Goal: Task Accomplishment & Management: Use online tool/utility

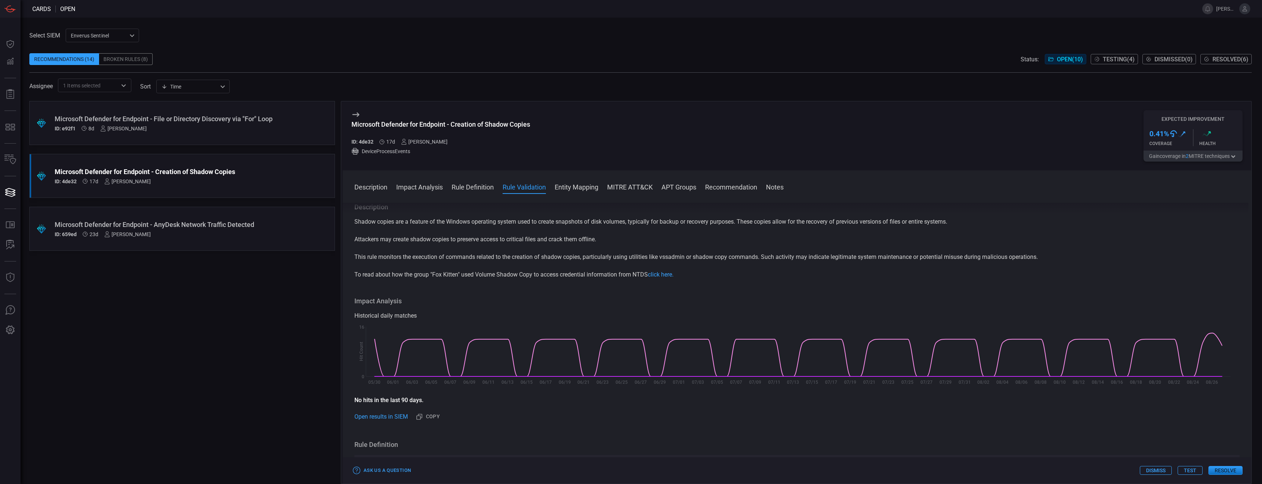
scroll to position [248, 0]
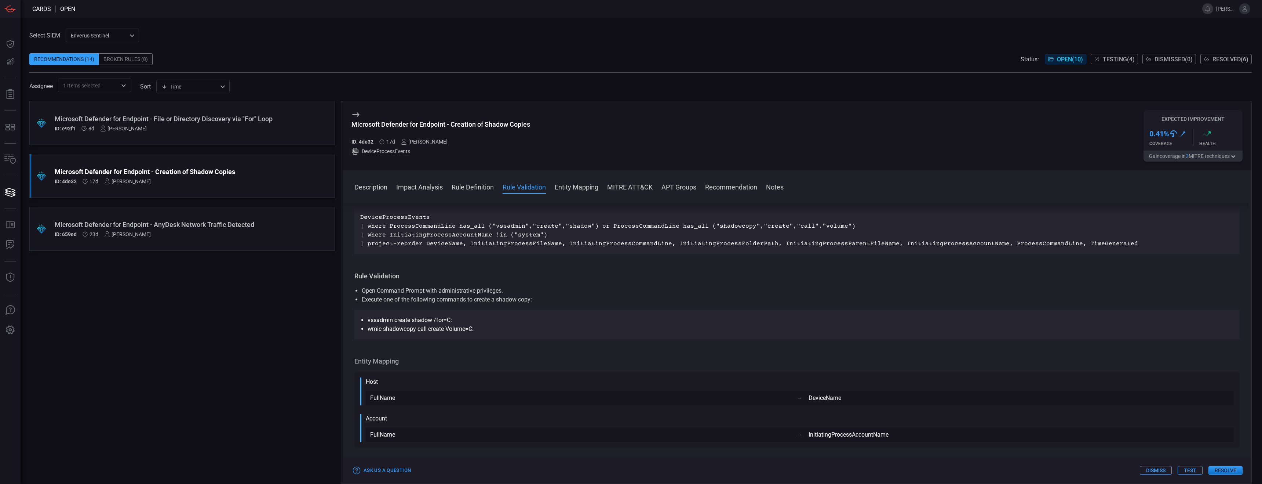
click at [184, 134] on div ".suggested_cards_icon{fill:url(#suggested_cards_icon);} Microsoft Defender for …" at bounding box center [182, 123] width 306 height 44
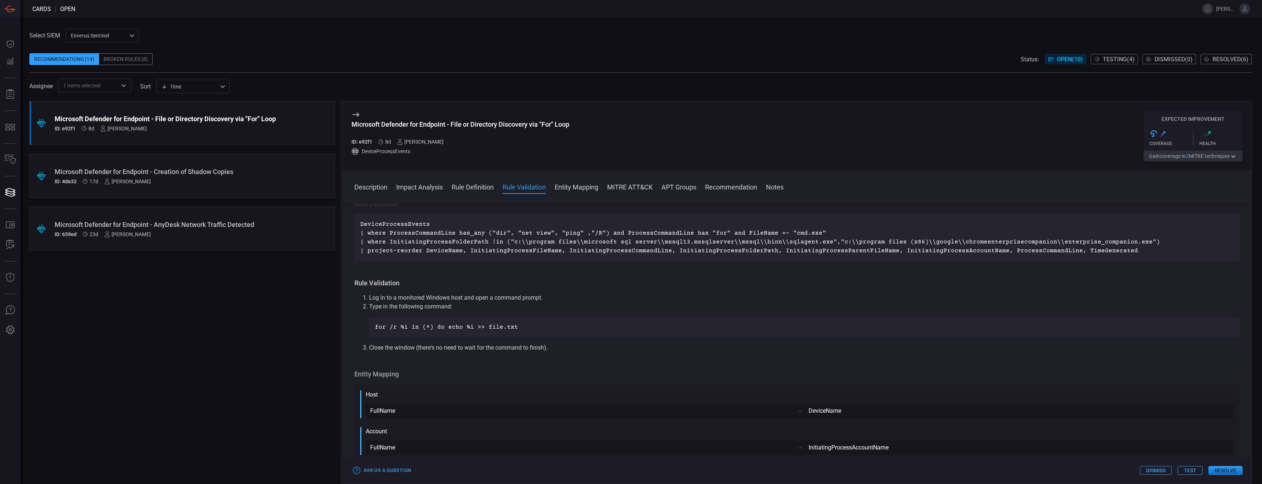
scroll to position [359, 0]
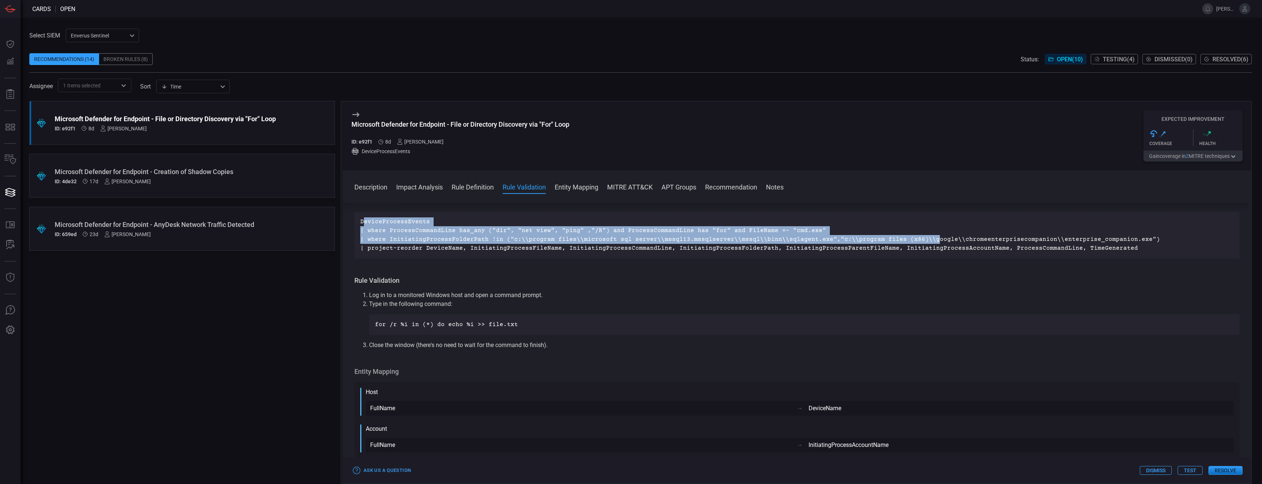
drag, startPoint x: 363, startPoint y: 223, endPoint x: 916, endPoint y: 242, distance: 552.6
click at [916, 242] on p "DeviceProcessEvents | where ProcessCommandLine has_any ("dir", "net view", "pin…" at bounding box center [797, 234] width 874 height 35
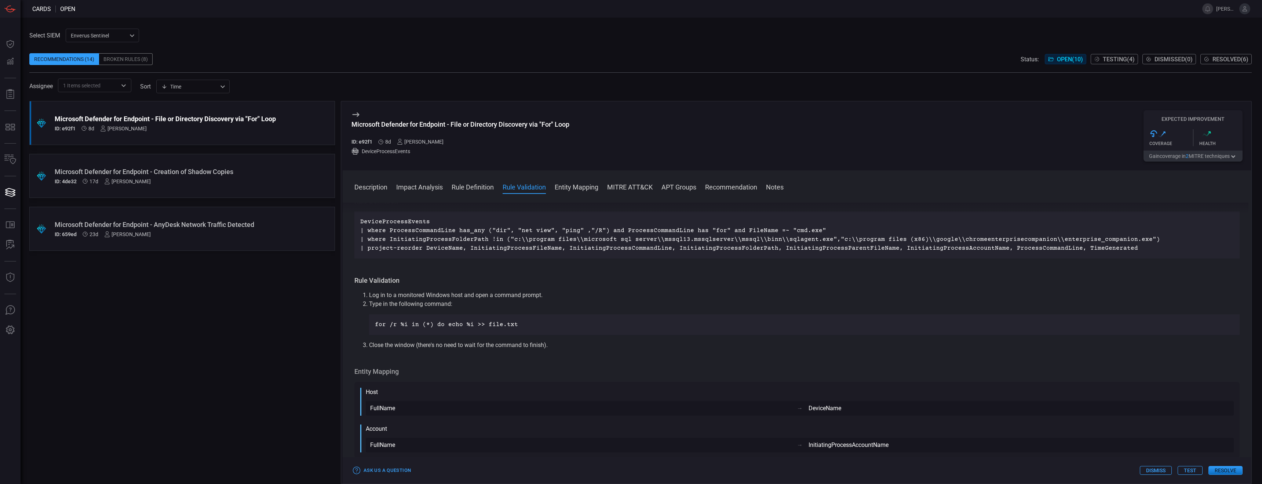
click at [1055, 244] on p "DeviceProcessEvents | where ProcessCommandLine has_any ("dir", "net view", "pin…" at bounding box center [797, 234] width 874 height 35
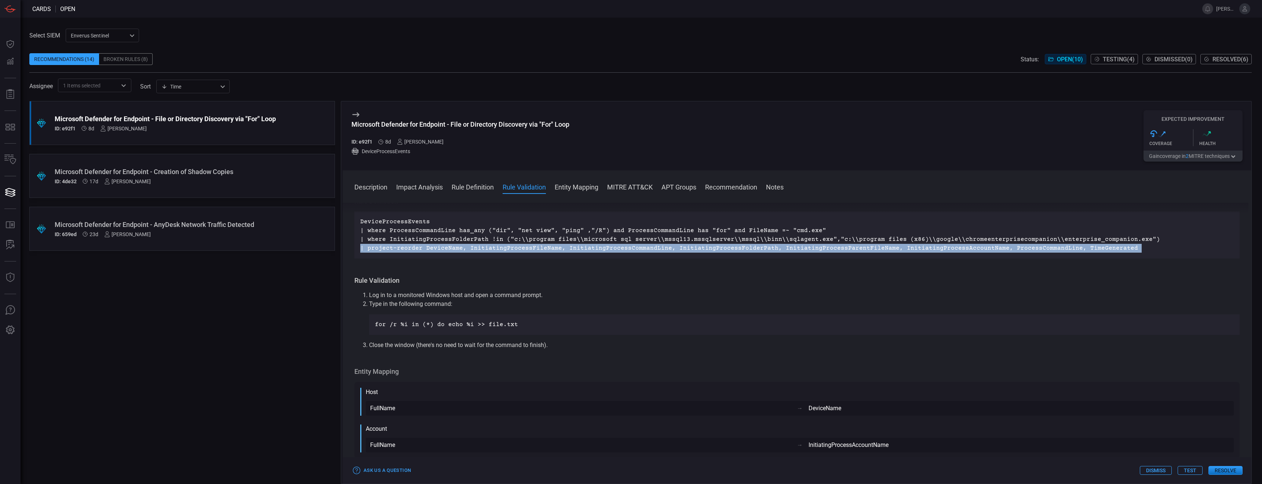
click at [1055, 244] on p "DeviceProcessEvents | where ProcessCommandLine has_any ("dir", "net view", "pin…" at bounding box center [797, 234] width 874 height 35
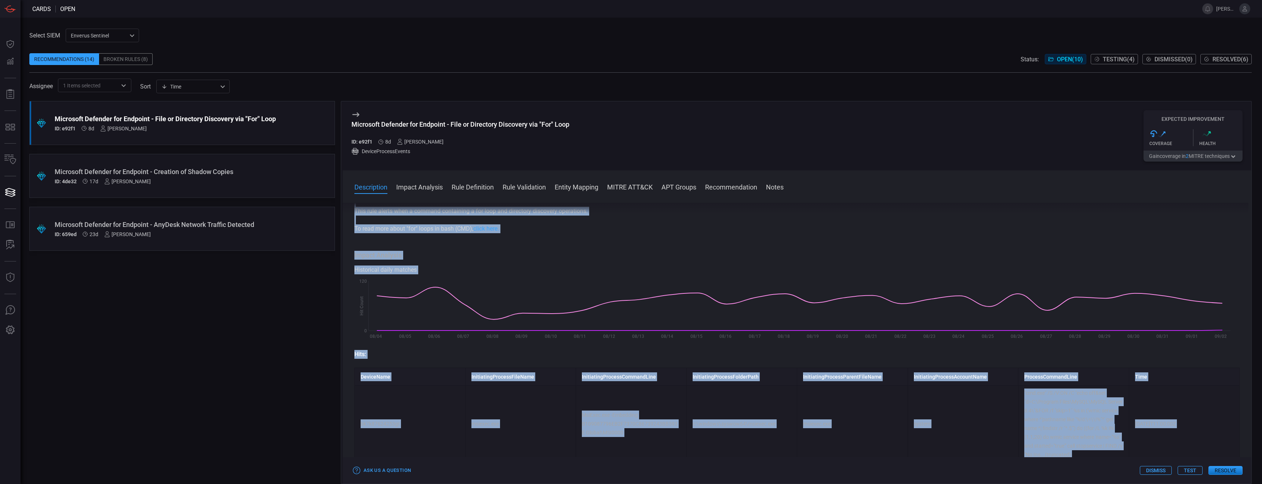
scroll to position [0, 0]
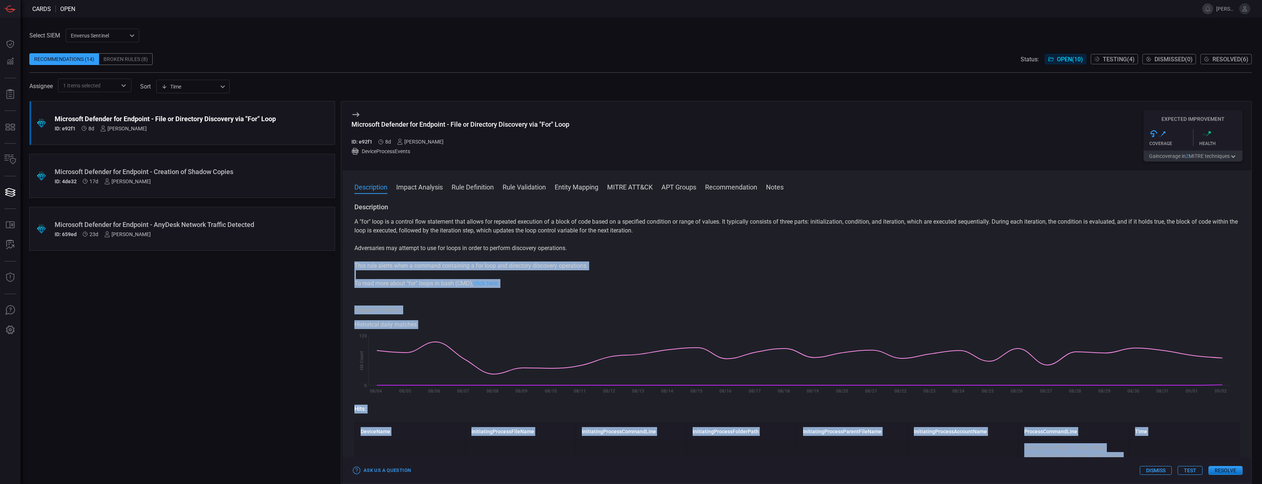
drag, startPoint x: 1119, startPoint y: 249, endPoint x: 401, endPoint y: 274, distance: 718.6
click at [401, 274] on div "Description A "for" loop is a control flow statement that allows for repeated e…" at bounding box center [797, 342] width 909 height 278
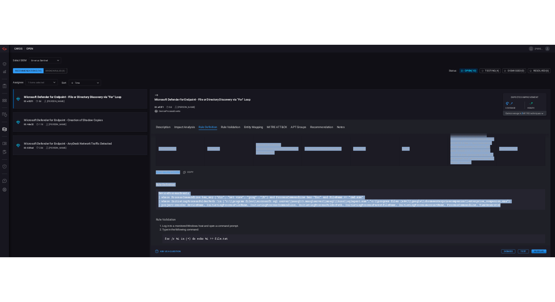
scroll to position [269, 0]
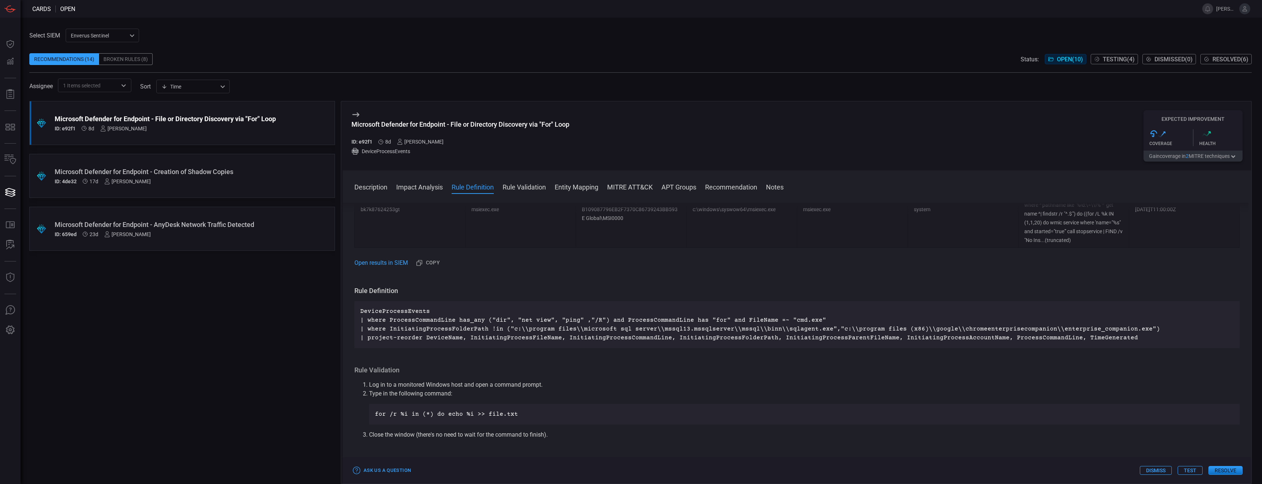
click at [800, 338] on p "DeviceProcessEvents | where ProcessCommandLine has_any ("dir", "net view", "pin…" at bounding box center [797, 324] width 874 height 35
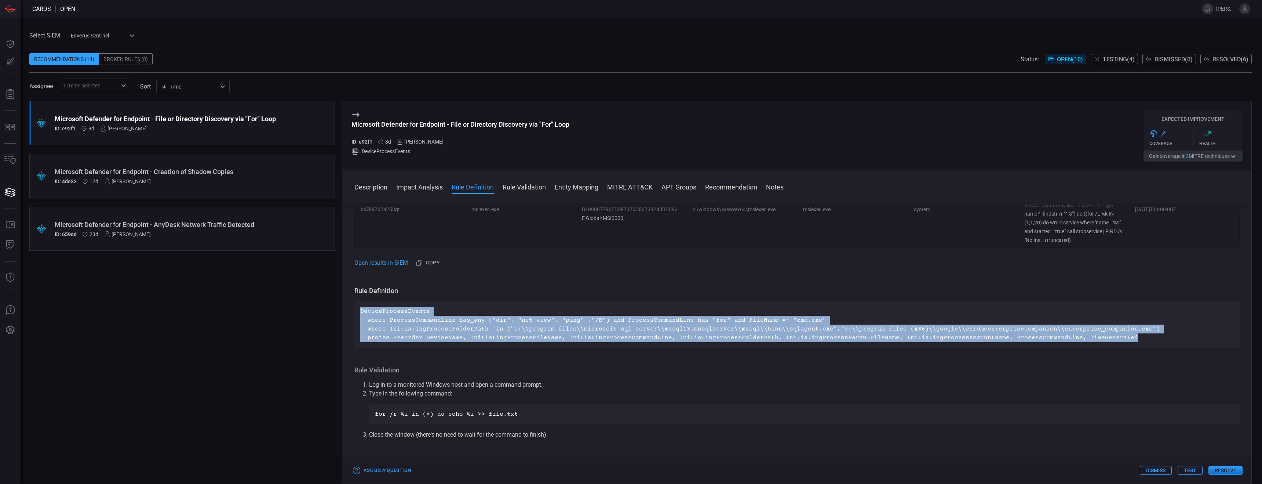
drag, startPoint x: 1112, startPoint y: 339, endPoint x: 340, endPoint y: 308, distance: 772.4
click at [340, 308] on div ".suggested_cards_icon{fill:url(#suggested_cards_icon);} Microsoft Defender for …" at bounding box center [640, 292] width 1223 height 383
copy p "DeviceProcessEvents | where ProcessCommandLine has_any ("dir", "net view", "pin…"
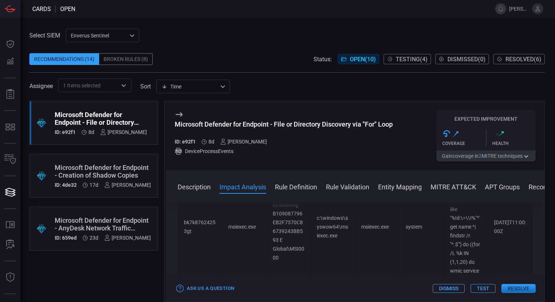
scroll to position [372, 0]
